Goal: Task Accomplishment & Management: Manage account settings

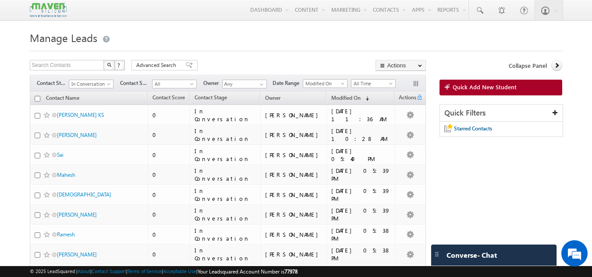
click at [220, 43] on h1 "Manage Leads" at bounding box center [296, 36] width 533 height 17
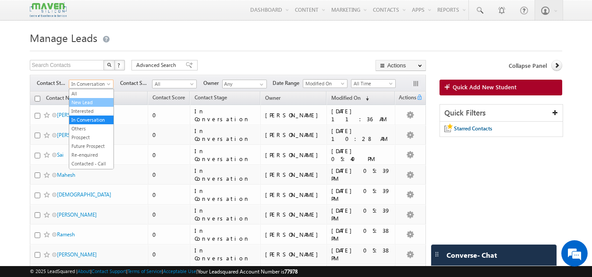
click at [82, 103] on link "New Lead" at bounding box center [91, 103] width 44 height 8
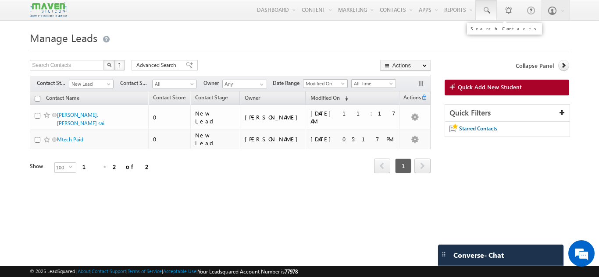
click at [493, 13] on link at bounding box center [486, 10] width 21 height 20
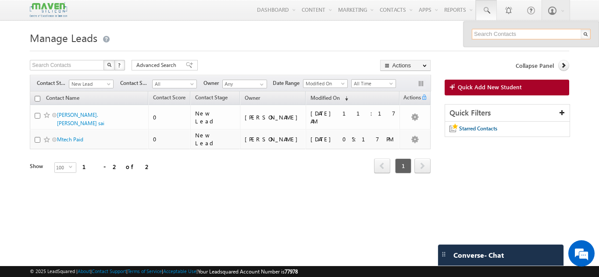
click at [503, 37] on input "text" at bounding box center [531, 34] width 119 height 11
paste input "7737420778"
type input "7737420778"
